Goal: Transaction & Acquisition: Obtain resource

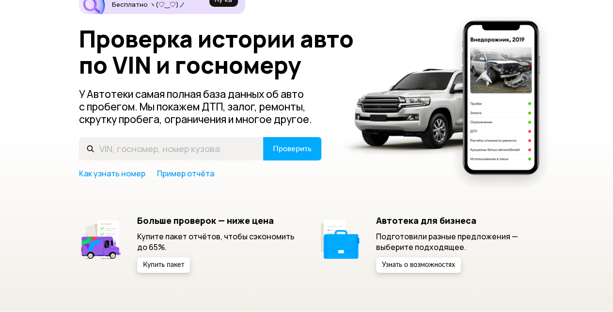
scroll to position [79, 0]
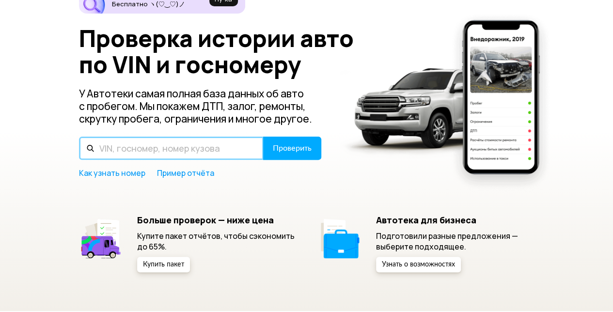
click at [143, 151] on input "text" at bounding box center [171, 148] width 185 height 23
type input "Н555МУ64"
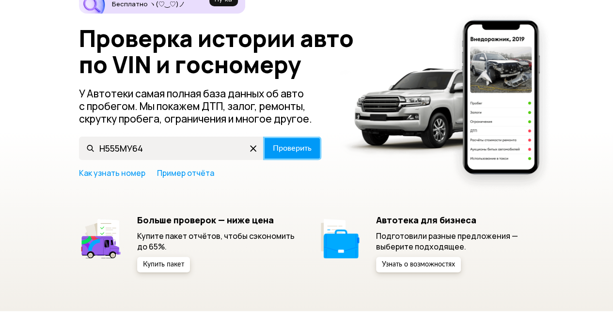
click at [300, 147] on span "Проверить" at bounding box center [292, 148] width 39 height 8
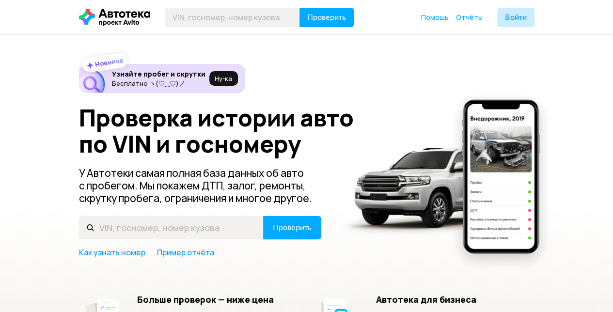
scroll to position [79, 0]
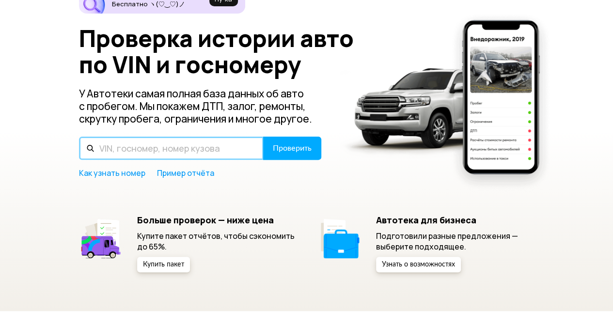
click at [128, 154] on input "text" at bounding box center [171, 148] width 185 height 23
type input "Н555МЕ64"
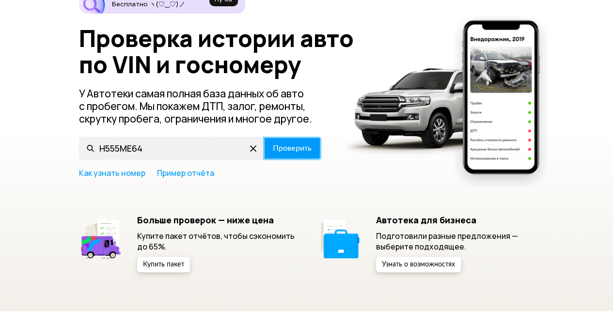
click at [287, 147] on span "Проверить" at bounding box center [292, 148] width 39 height 8
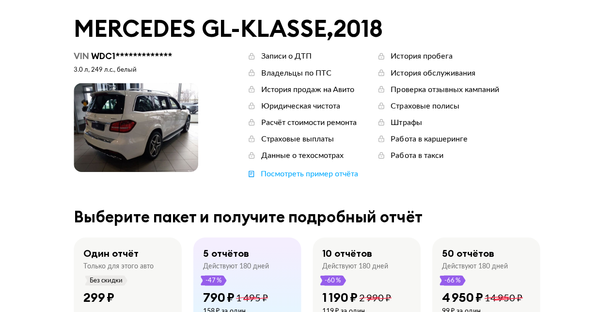
scroll to position [38, 0]
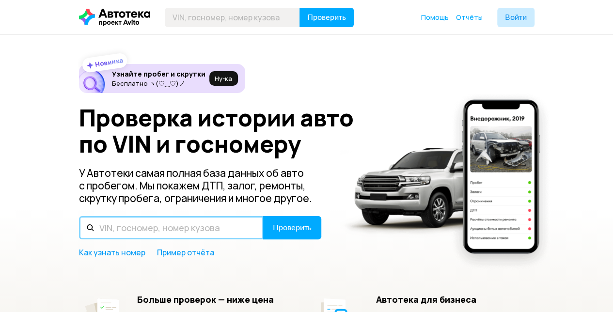
click at [139, 227] on input "text" at bounding box center [171, 227] width 185 height 23
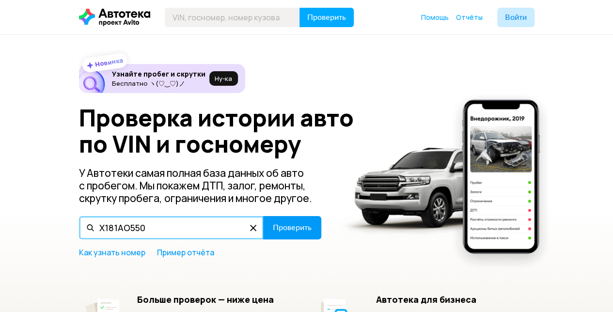
type input "X181AO550"
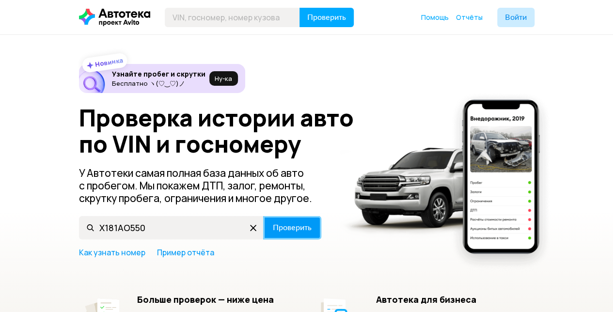
click at [283, 224] on span "Проверить" at bounding box center [292, 228] width 39 height 8
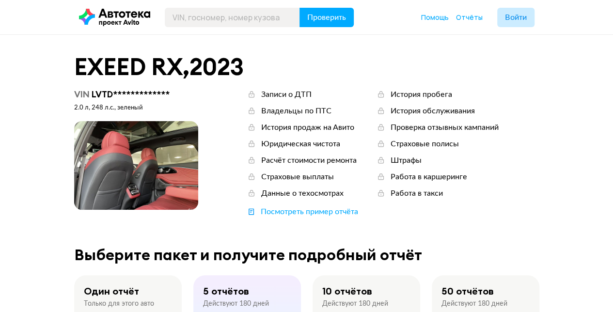
click at [191, 171] on span at bounding box center [136, 165] width 124 height 89
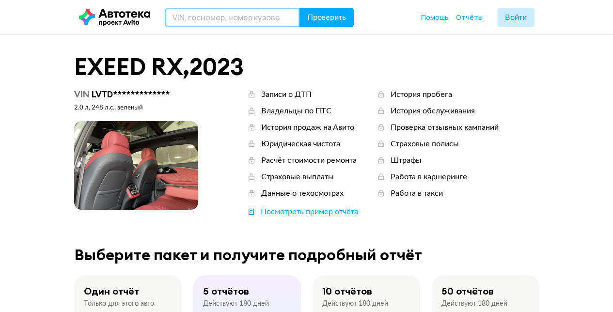
click at [208, 17] on input "text" at bounding box center [232, 17] width 135 height 19
type input "D"
click at [208, 17] on input "D" at bounding box center [232, 17] width 135 height 19
type input "BE54564"
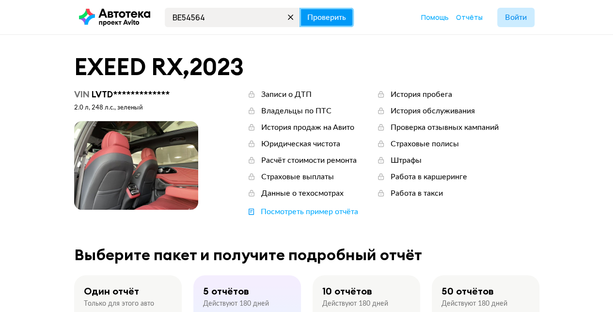
click at [319, 21] on span "Проверить" at bounding box center [326, 18] width 39 height 8
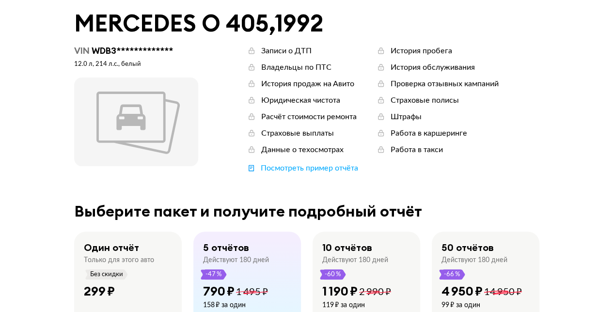
scroll to position [12, 0]
